Goal: Find specific page/section

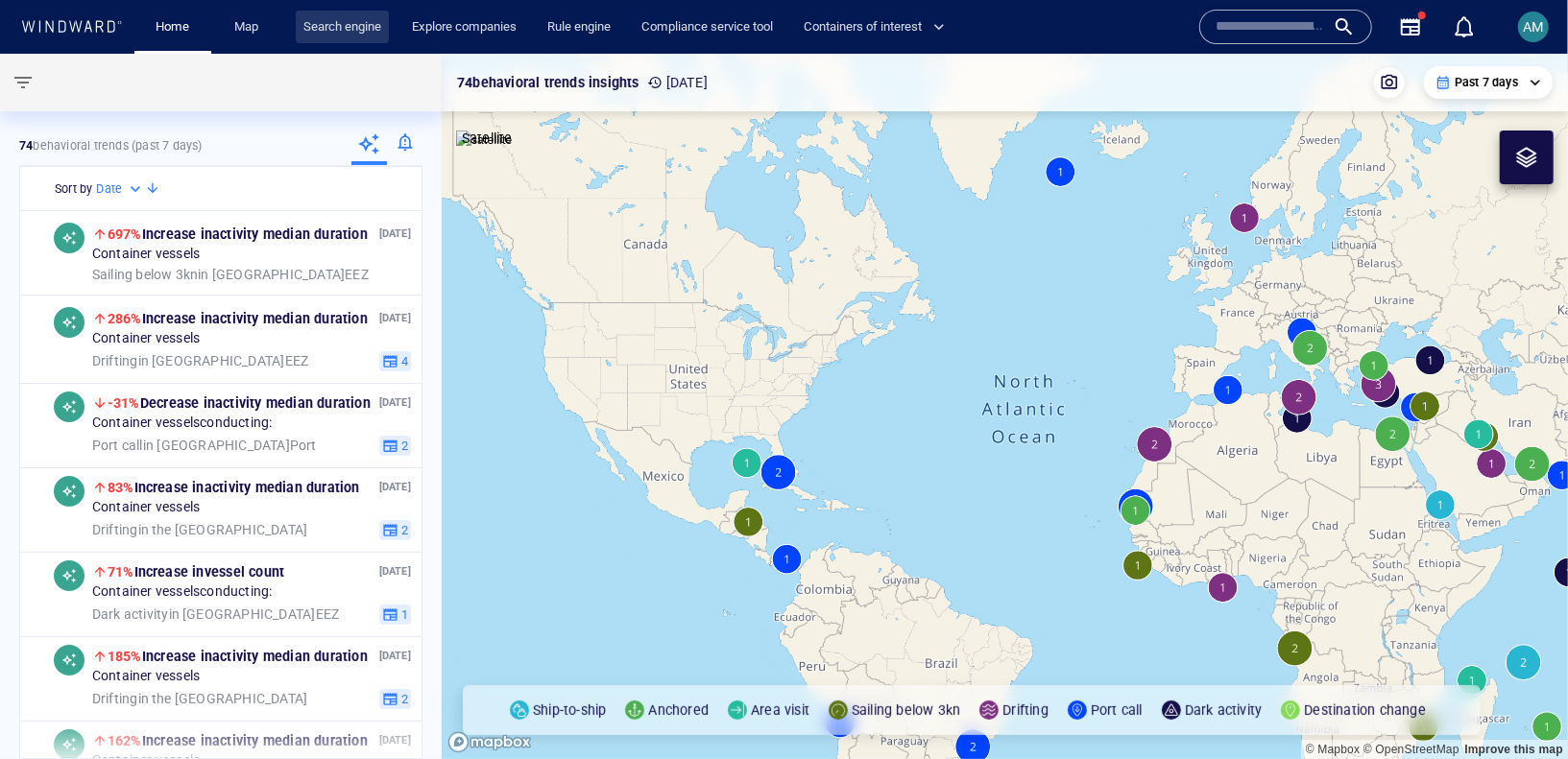
click at [325, 37] on link "Search engine" at bounding box center [341, 27] width 93 height 33
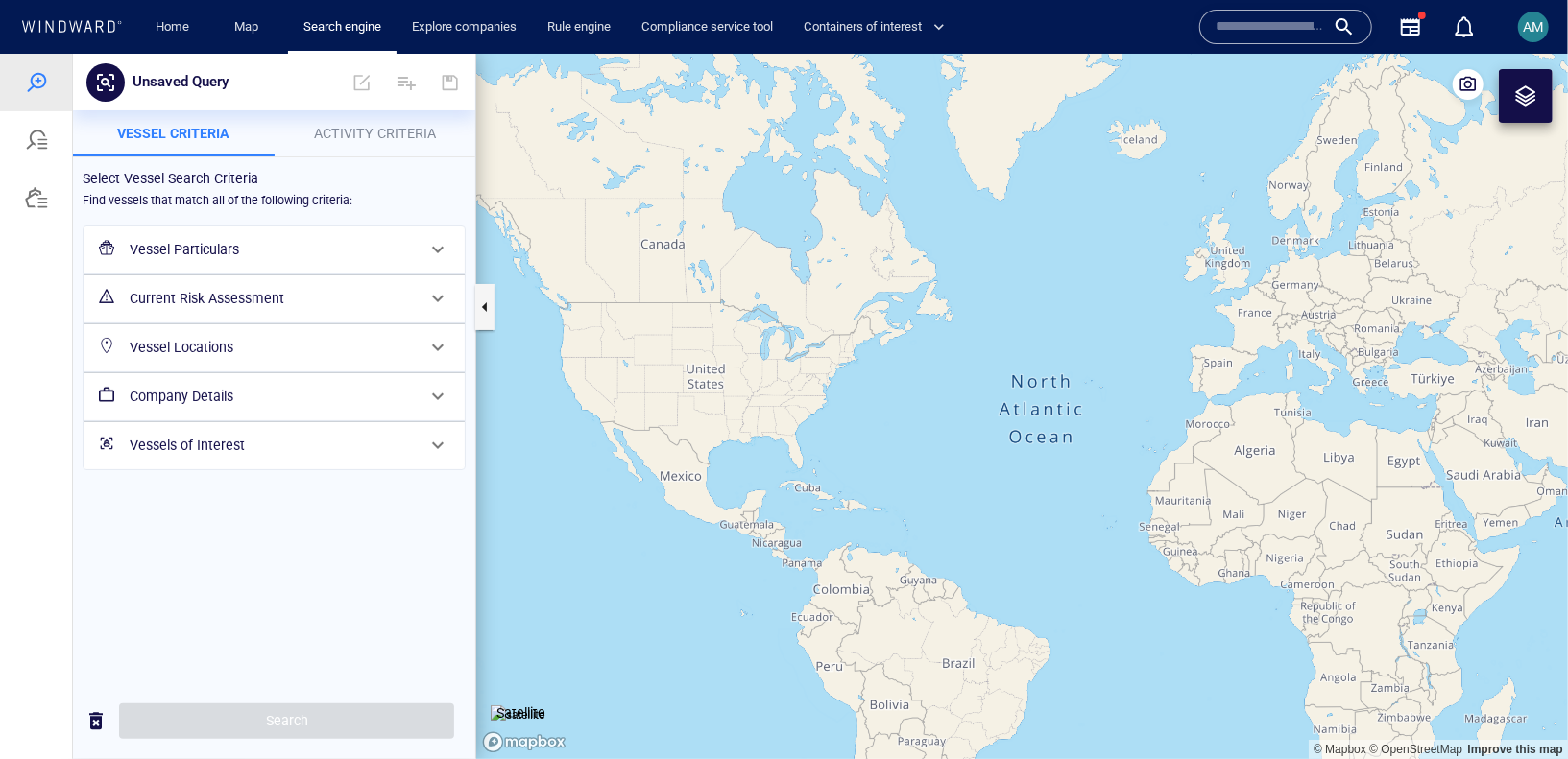
click at [359, 133] on span "Activity Criteria" at bounding box center [375, 133] width 122 height 16
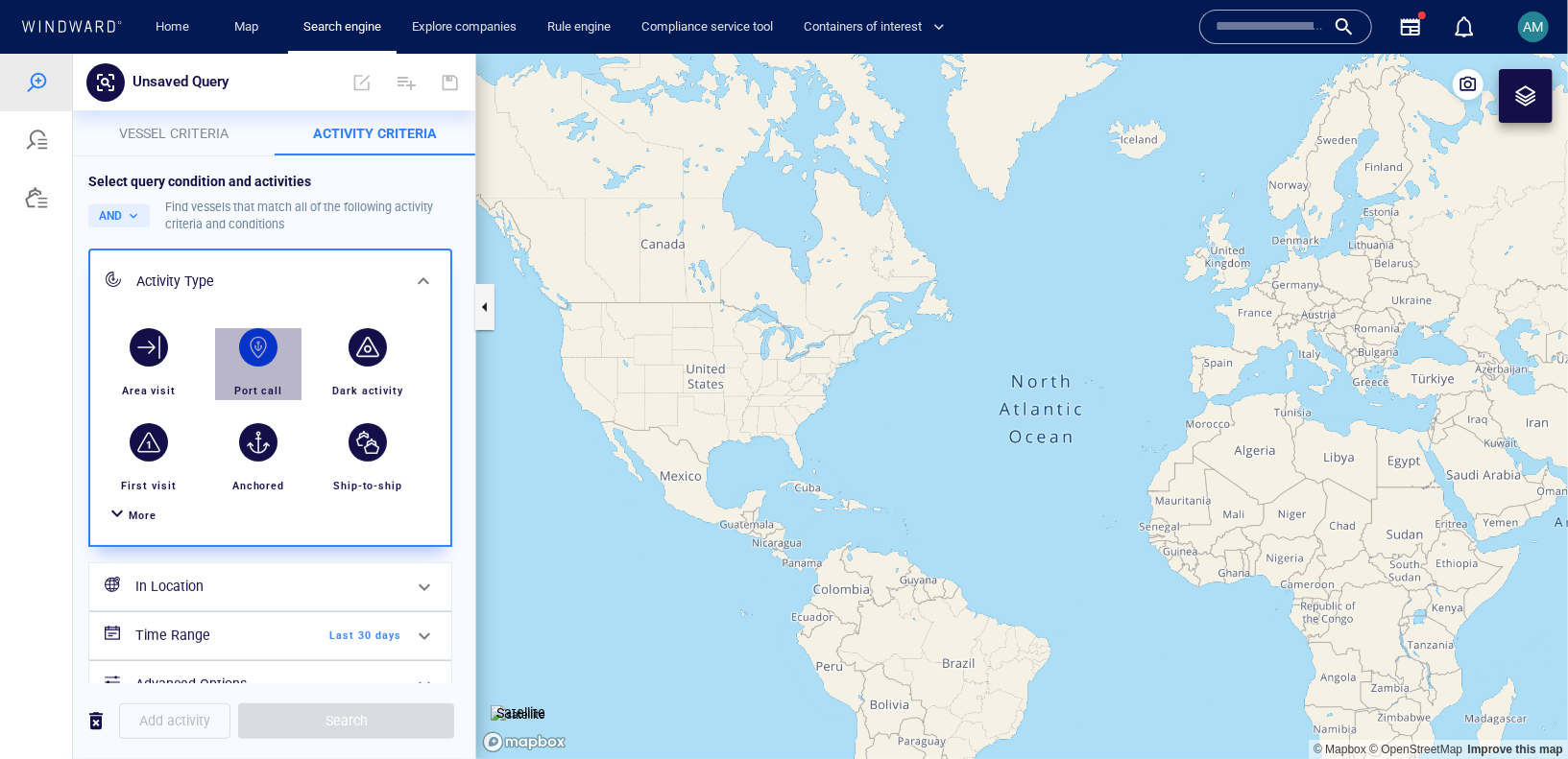
click at [258, 339] on div "button" at bounding box center [257, 346] width 38 height 38
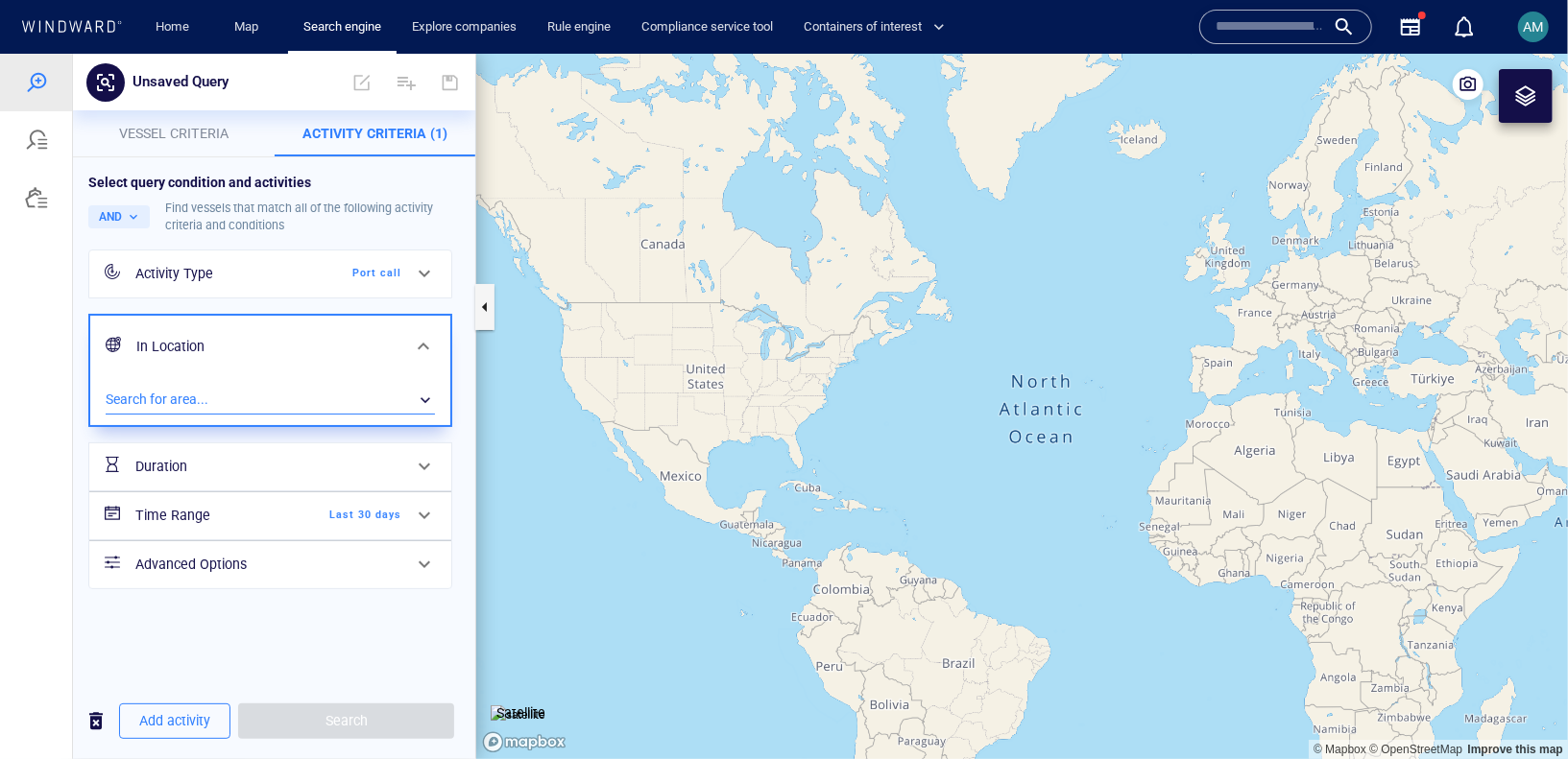
click at [179, 389] on div "​" at bounding box center [270, 399] width 330 height 28
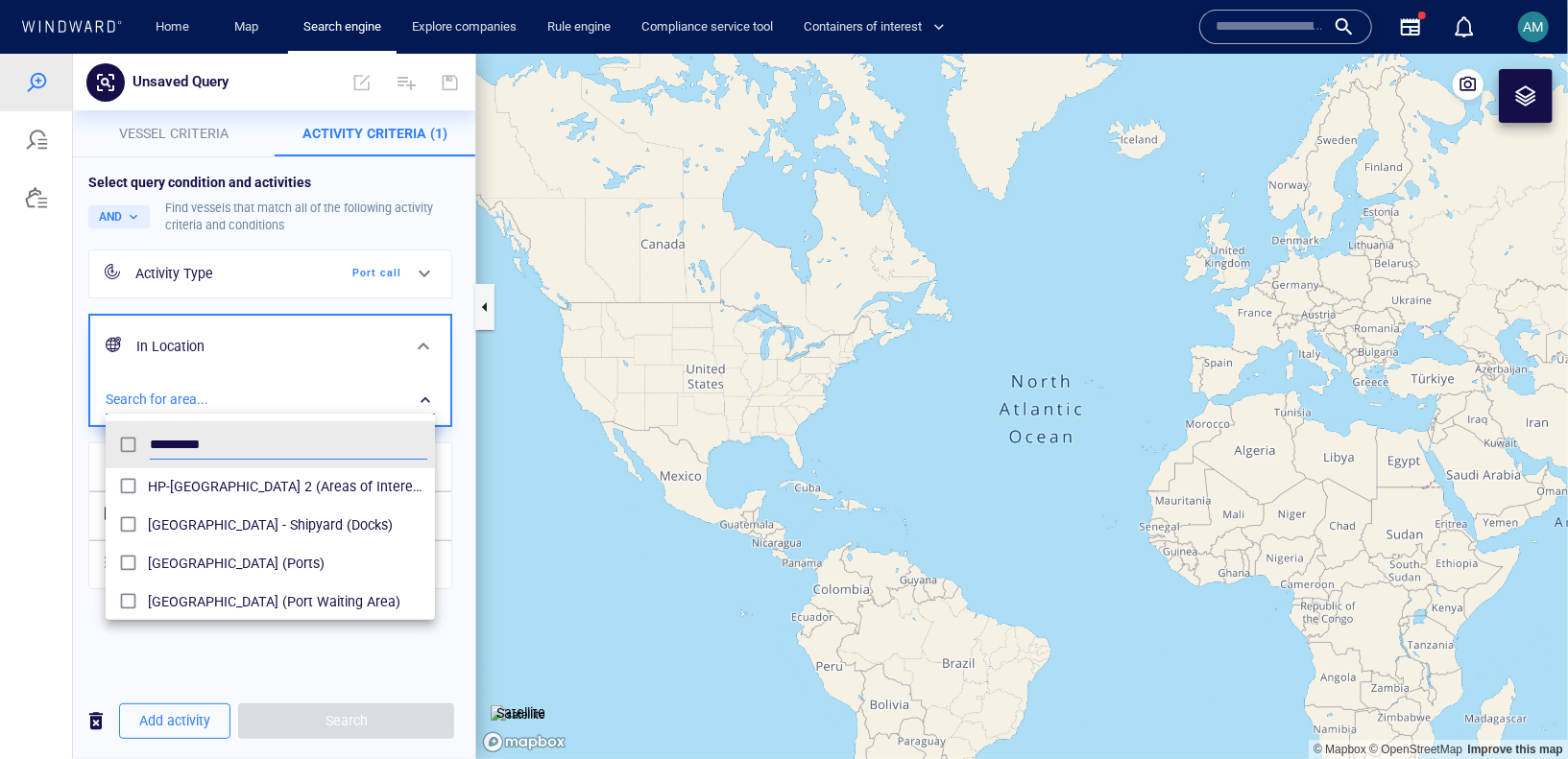
scroll to position [48, 0]
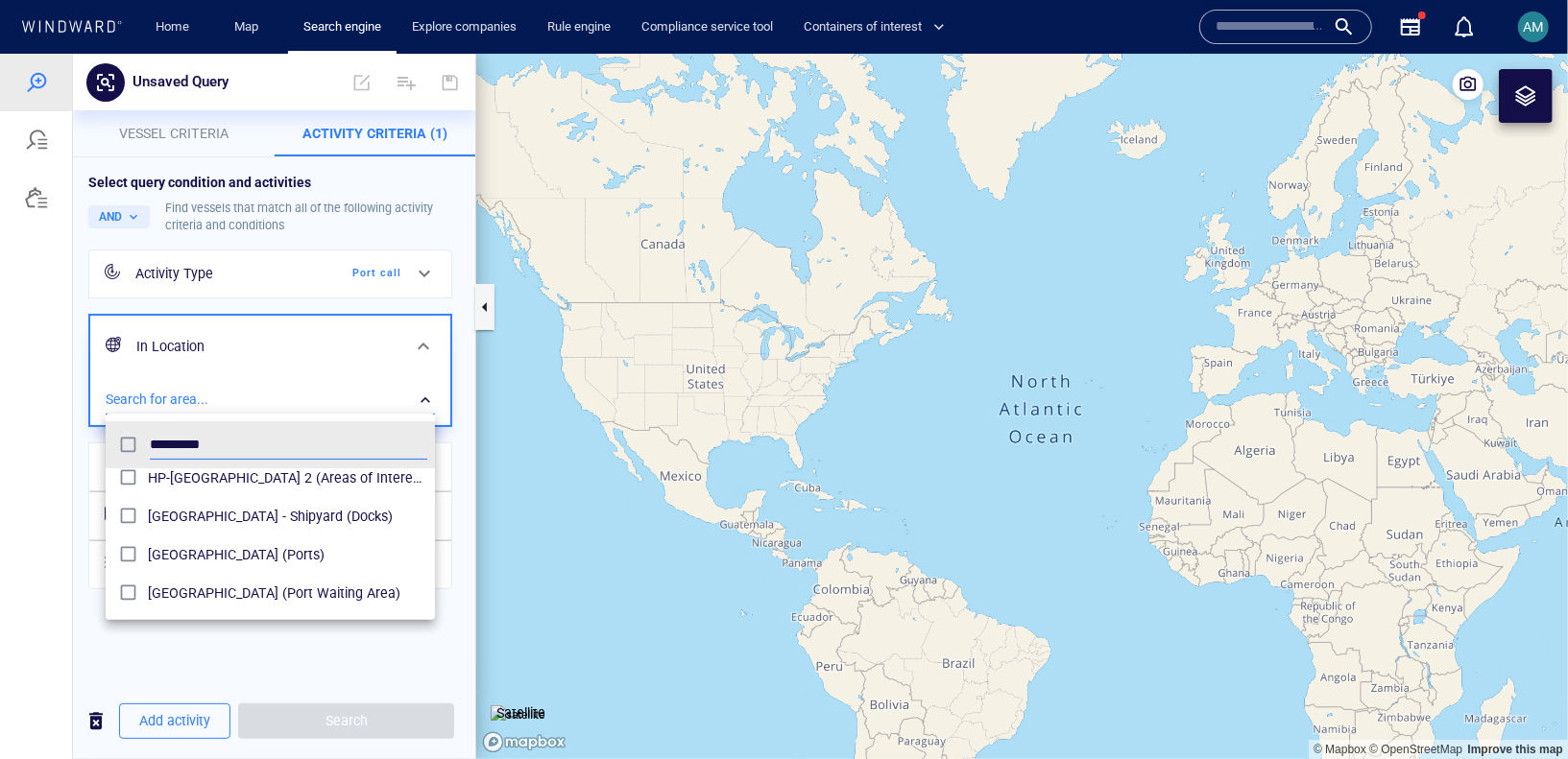
type input "*********"
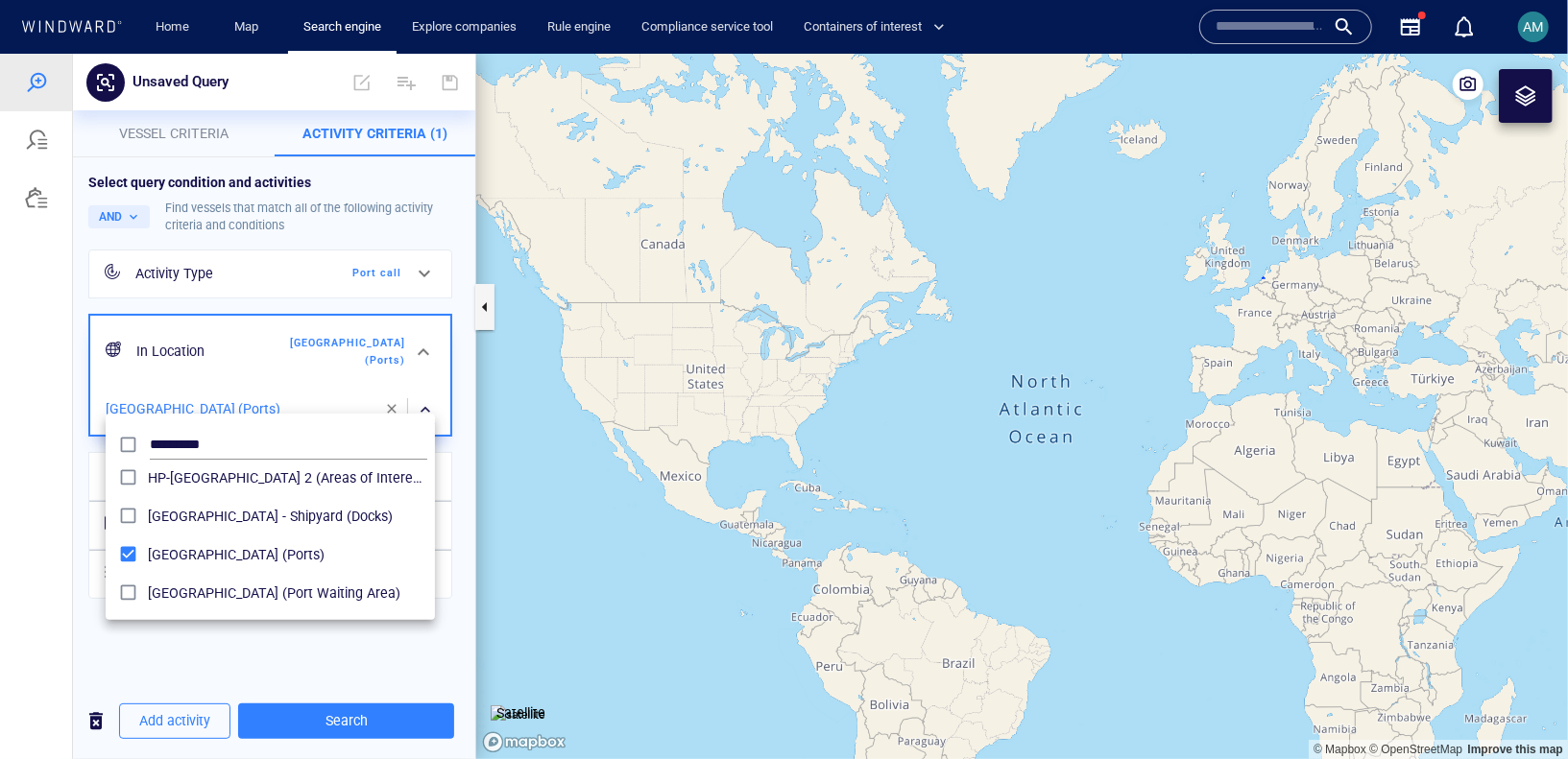
click at [310, 724] on div at bounding box center [784, 405] width 1568 height 705
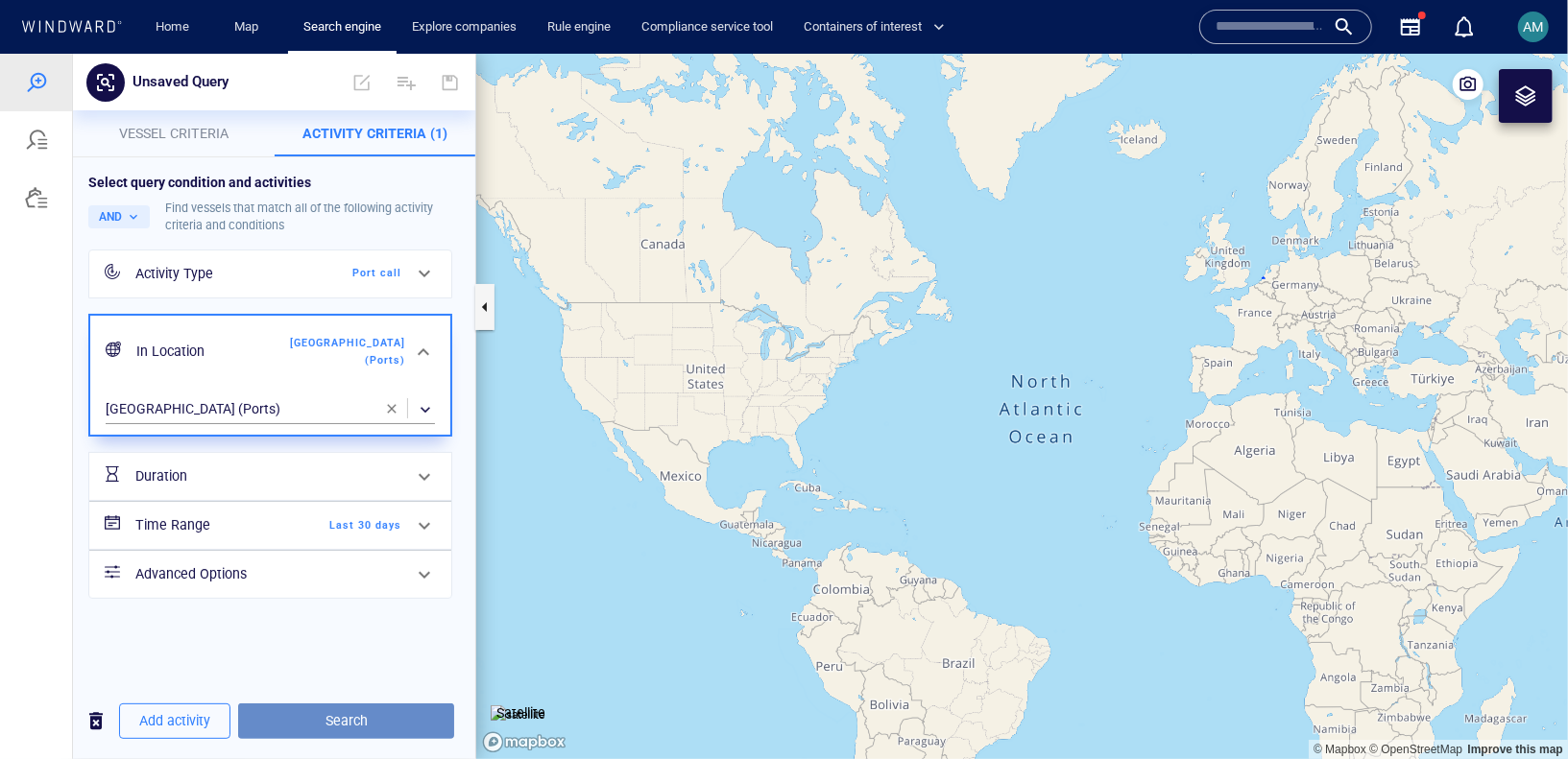
click at [330, 726] on span "Search" at bounding box center [345, 720] width 185 height 24
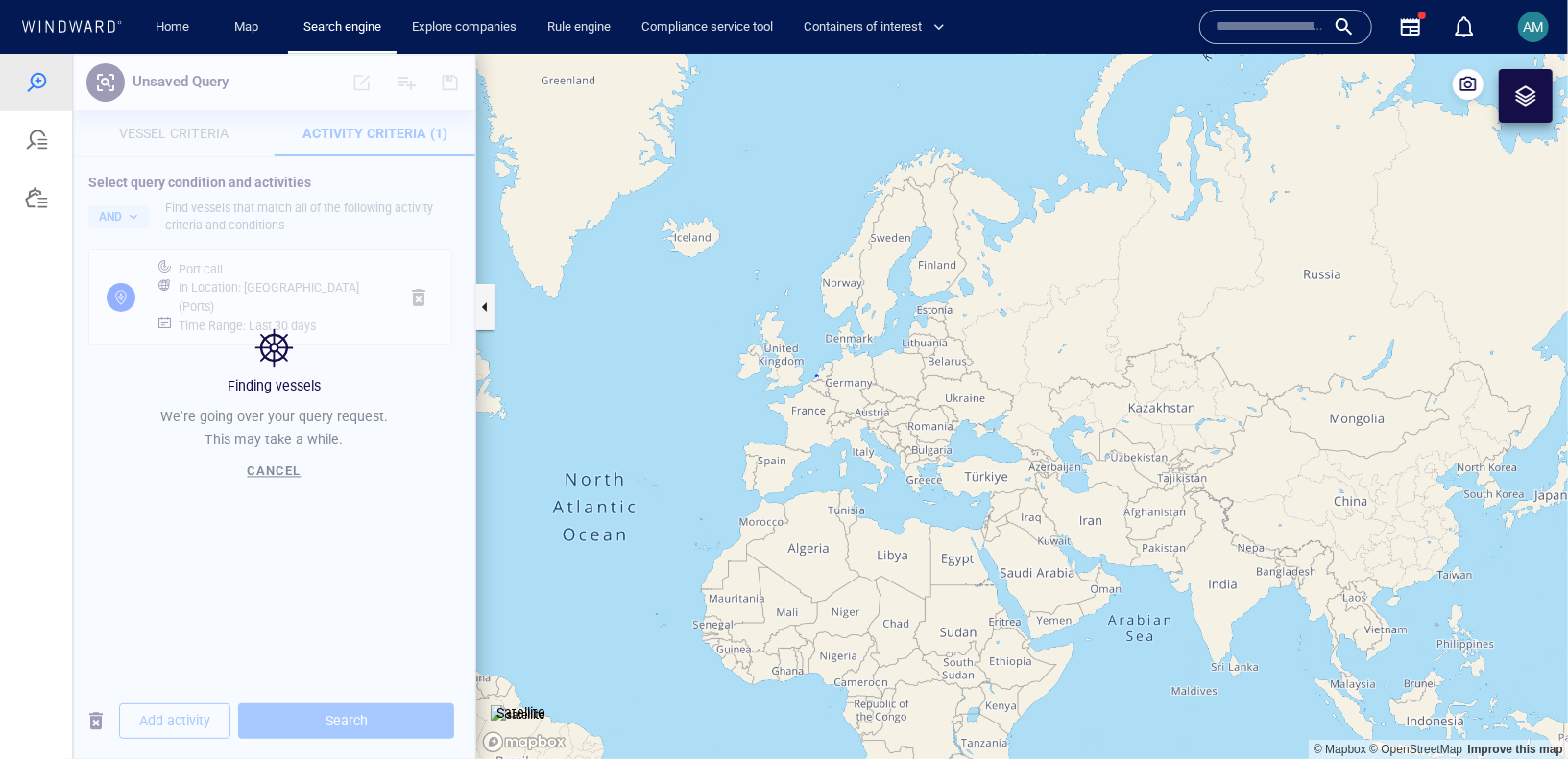
drag, startPoint x: 1272, startPoint y: 376, endPoint x: 826, endPoint y: 473, distance: 456.4
click at [826, 473] on canvas "Map" at bounding box center [1022, 405] width 1092 height 705
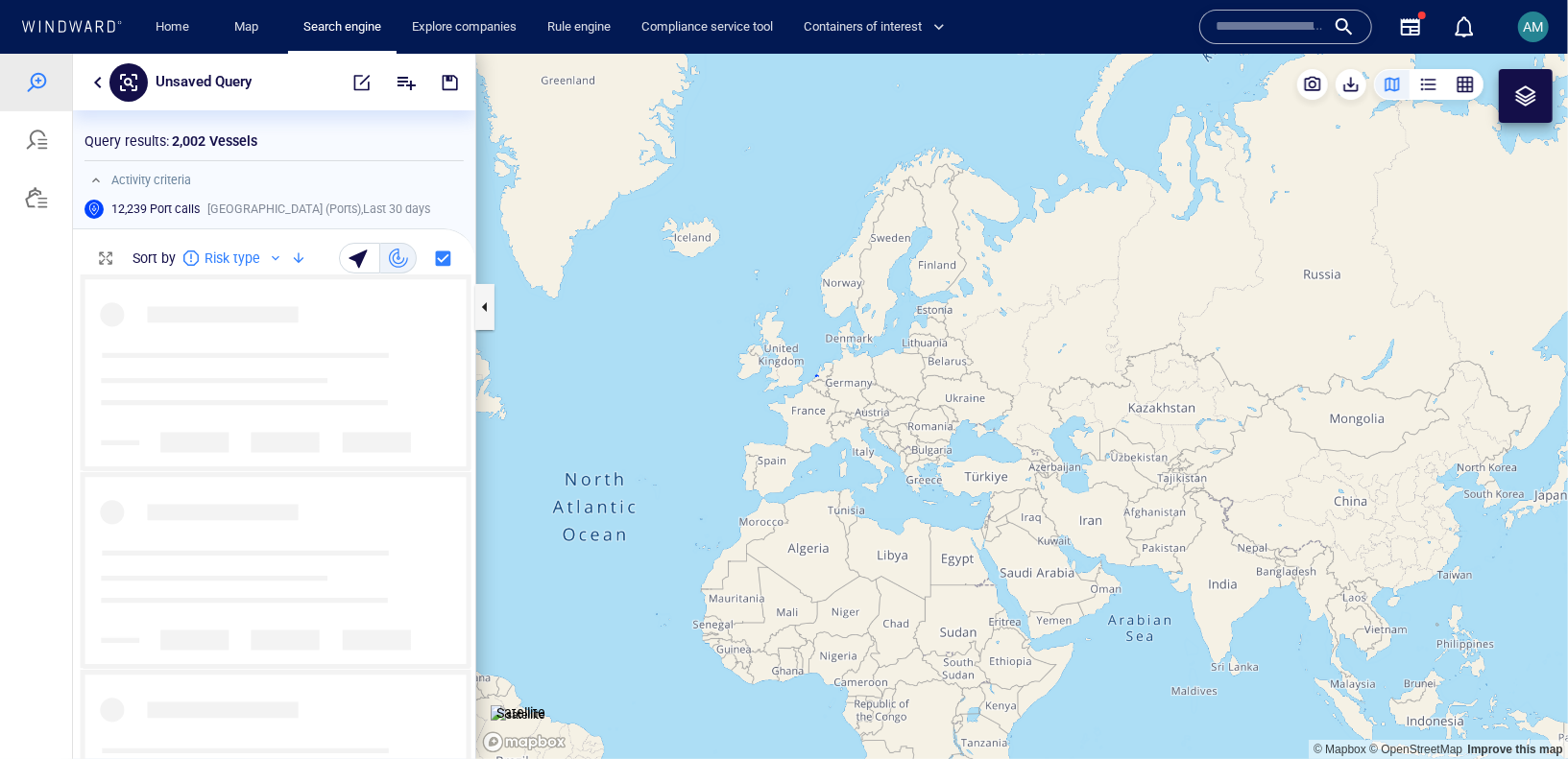
scroll to position [468, 386]
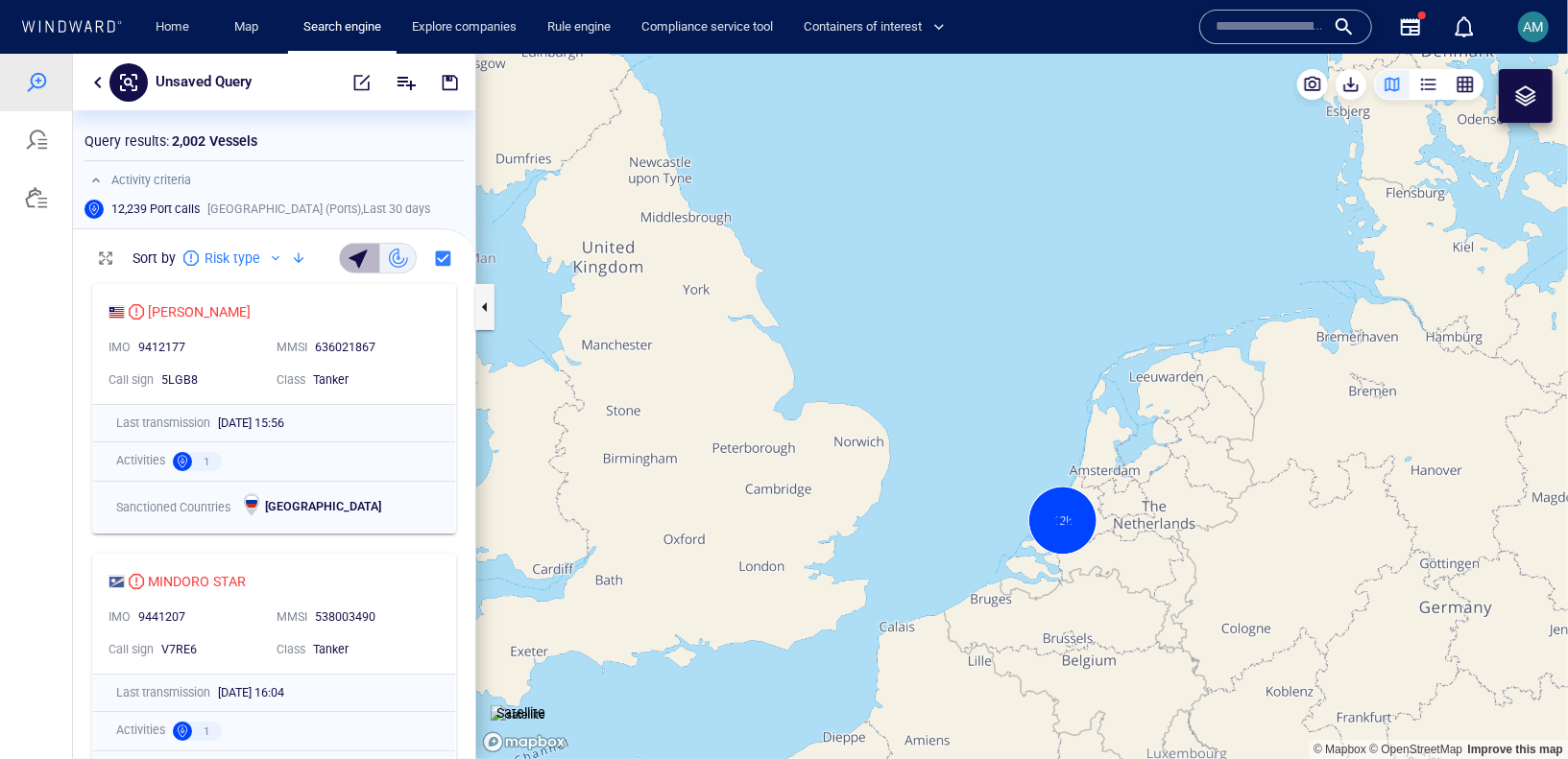
click at [366, 266] on div "button" at bounding box center [360, 256] width 26 height 26
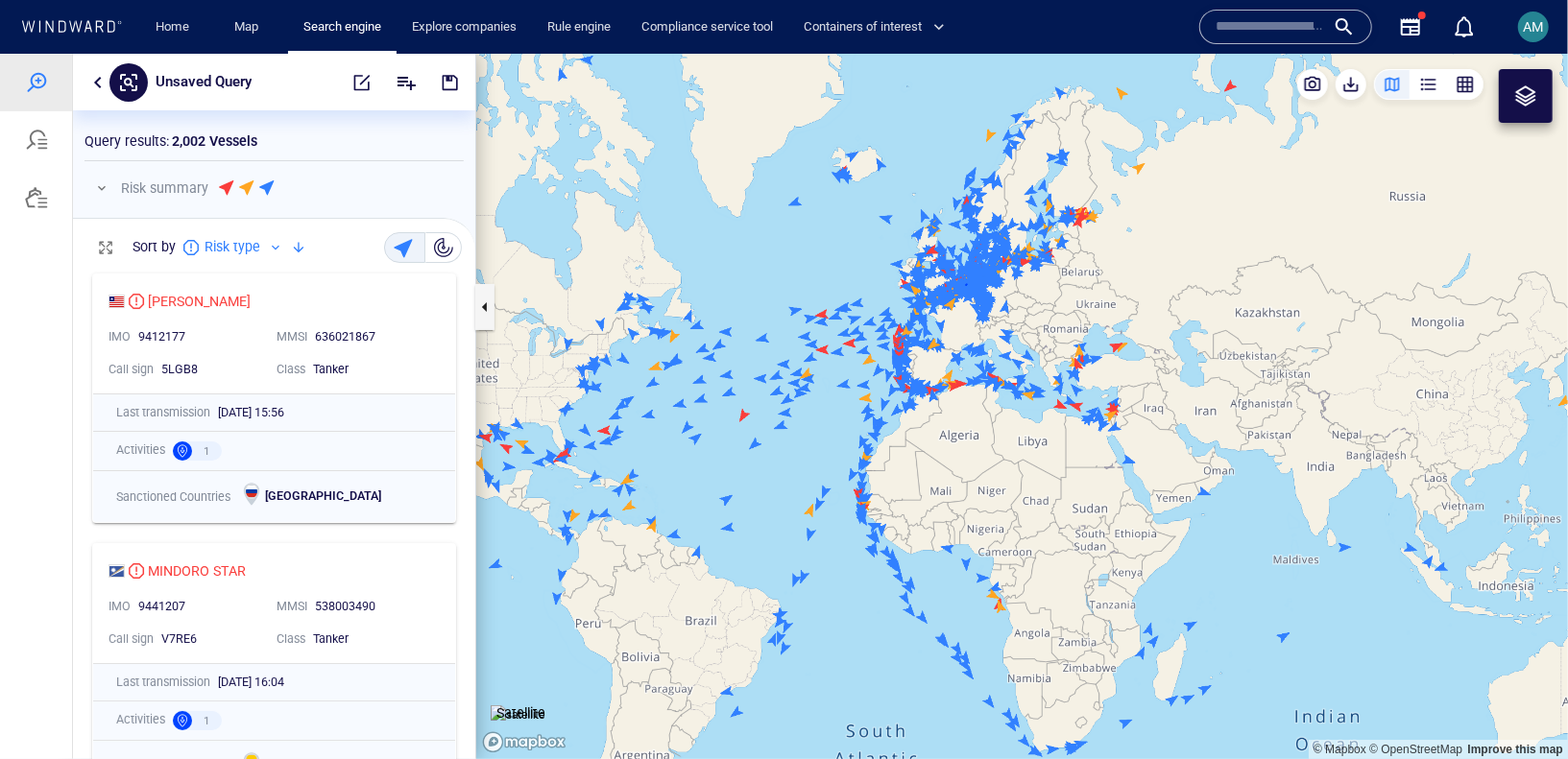
click at [455, 245] on button "button" at bounding box center [443, 246] width 36 height 30
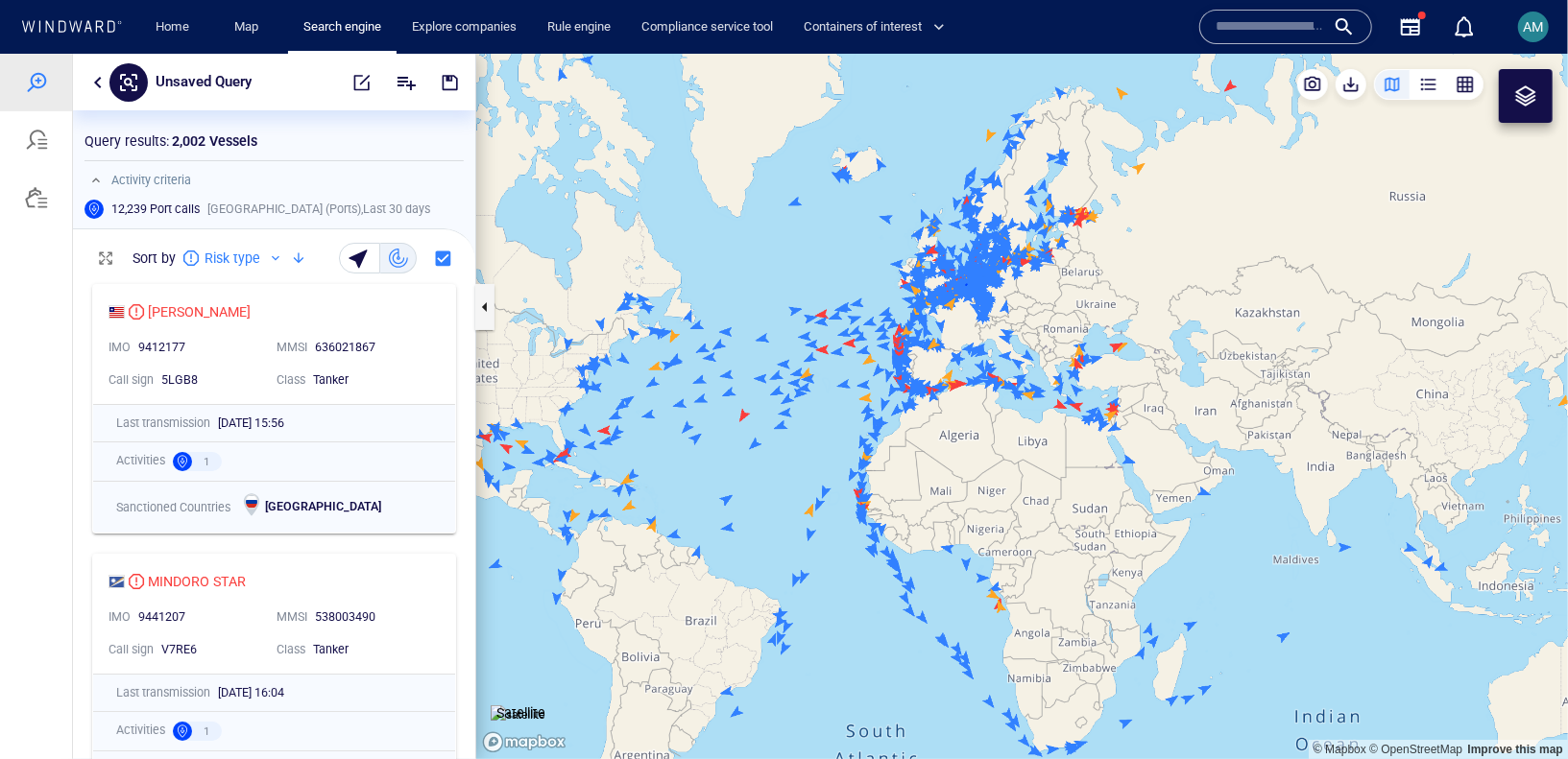
scroll to position [17, 17]
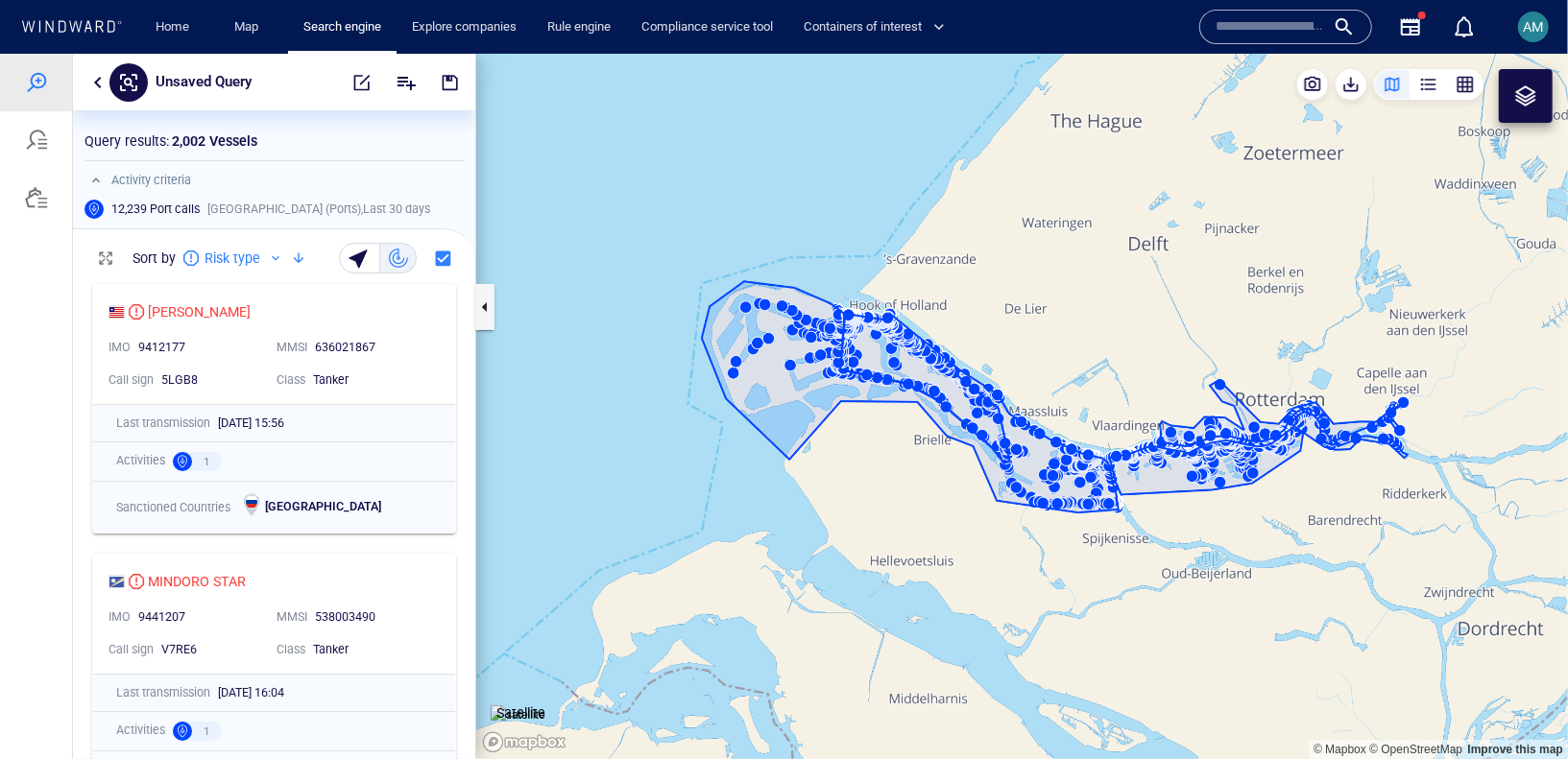
drag, startPoint x: 1075, startPoint y: 307, endPoint x: 1012, endPoint y: 307, distance: 63.0
click at [1012, 307] on canvas "Map" at bounding box center [1022, 405] width 1092 height 705
